Goal: Obtain resource: Download file/media

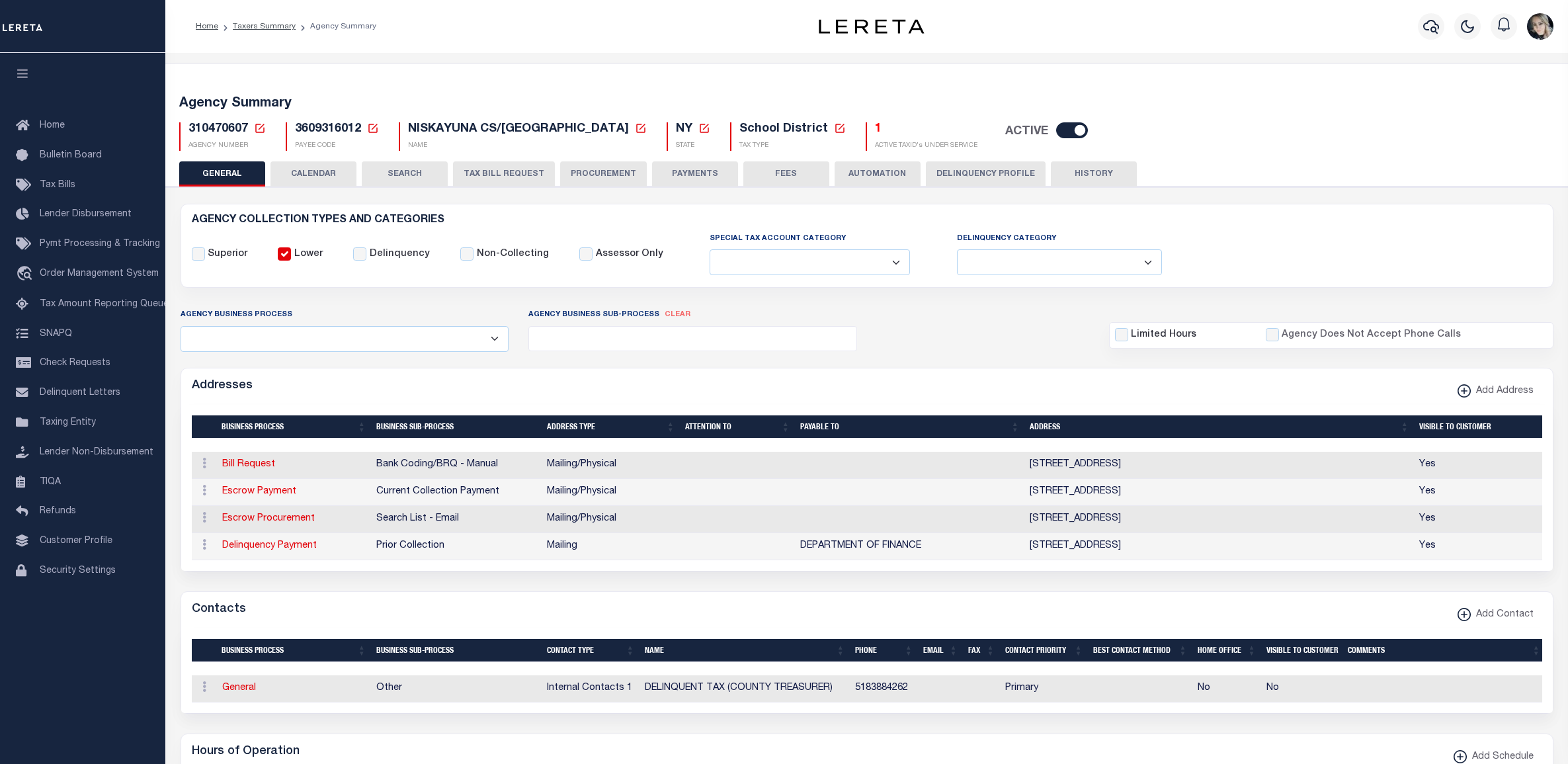
select select
click at [866, 130] on div "1 ACTIVE TAXID's UNDER SERVICE" at bounding box center [921, 136] width 112 height 29
click at [875, 130] on h5 "1" at bounding box center [926, 129] width 103 height 14
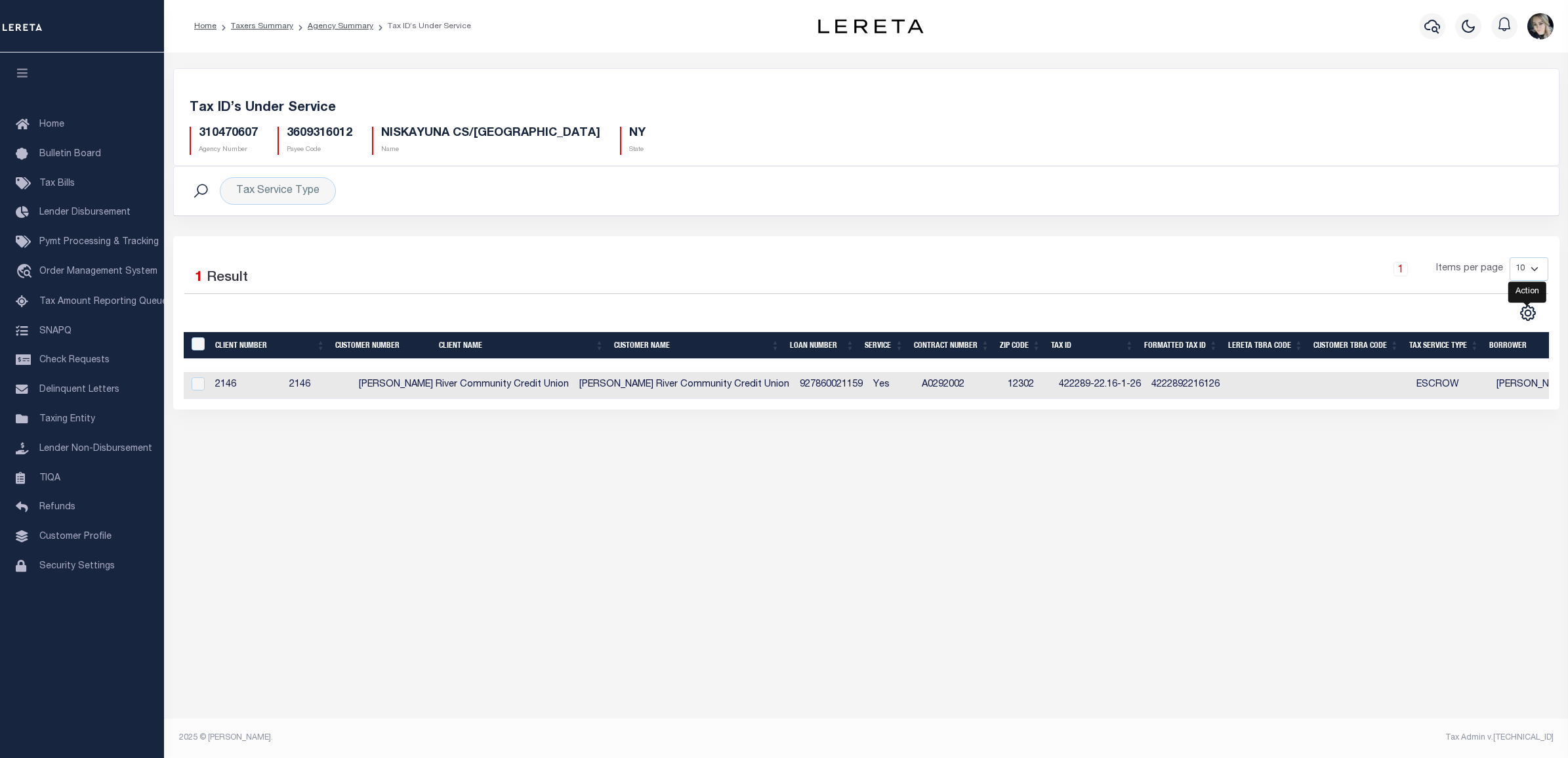
click at [1533, 305] on div "Selected 1 Result 1 Items per page 10 25 50 100" at bounding box center [866, 290] width 1385 height 65
click at [1530, 313] on icon "" at bounding box center [1528, 313] width 17 height 17
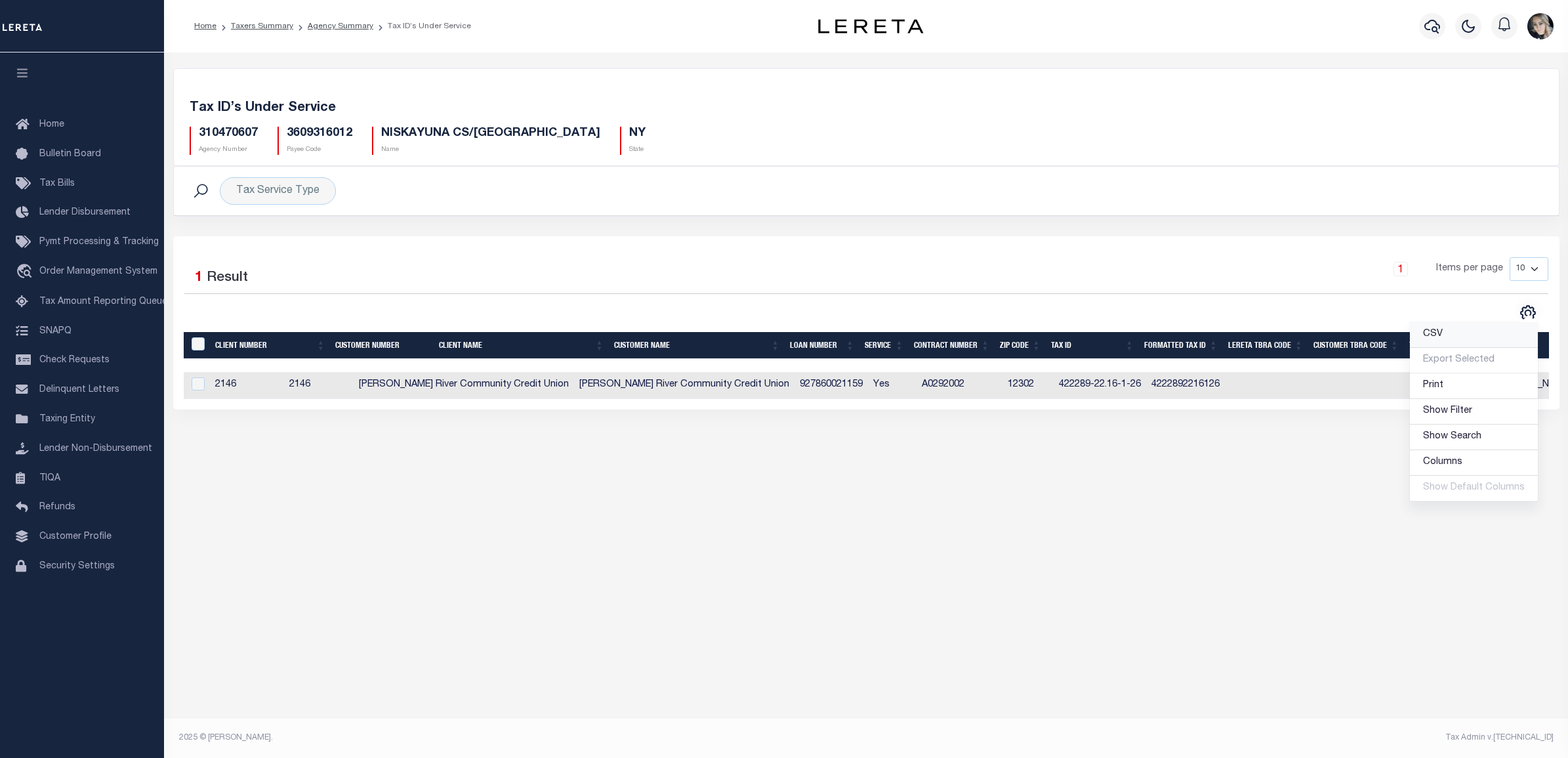
click at [1488, 339] on link "CSV" at bounding box center [1474, 335] width 128 height 26
